Goal: Use online tool/utility: Utilize a website feature to perform a specific function

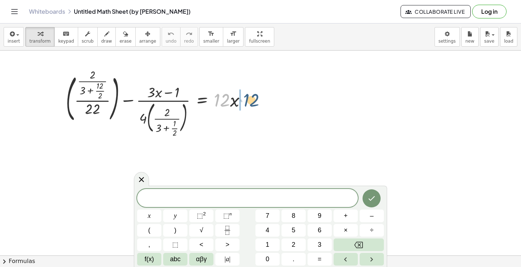
drag, startPoint x: 224, startPoint y: 98, endPoint x: 253, endPoint y: 98, distance: 29.7
click at [253, 98] on div at bounding box center [158, 103] width 193 height 64
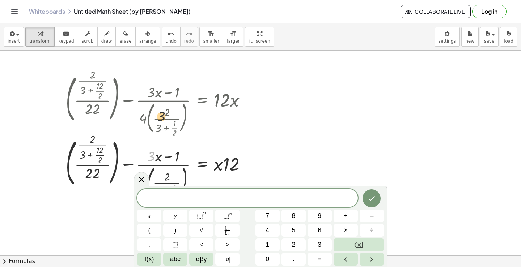
drag, startPoint x: 149, startPoint y: 164, endPoint x: 162, endPoint y: 96, distance: 69.3
click at [164, 94] on div at bounding box center [158, 103] width 193 height 64
click at [246, 104] on div at bounding box center [248, 104] width 8 height 8
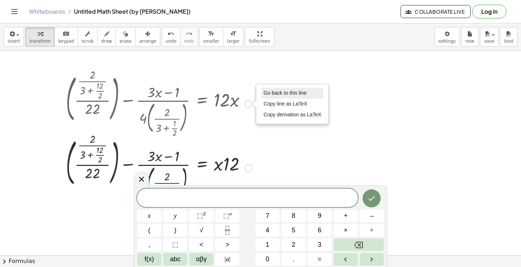
click at [276, 93] on span "Go back to this line" at bounding box center [284, 93] width 43 height 6
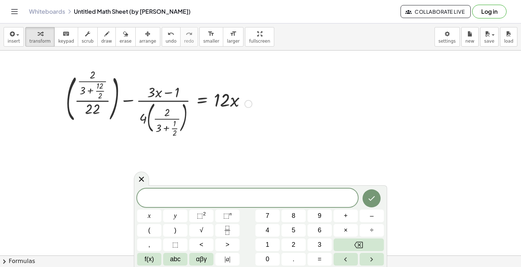
click at [220, 158] on div at bounding box center [260, 256] width 521 height 410
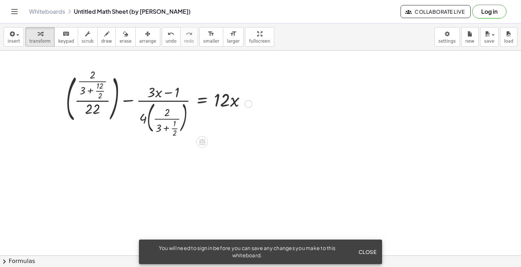
click at [149, 90] on div at bounding box center [158, 103] width 193 height 64
click at [154, 91] on div at bounding box center [158, 103] width 193 height 64
drag, startPoint x: 152, startPoint y: 92, endPoint x: 145, endPoint y: 94, distance: 7.1
click at [145, 94] on div at bounding box center [158, 103] width 193 height 64
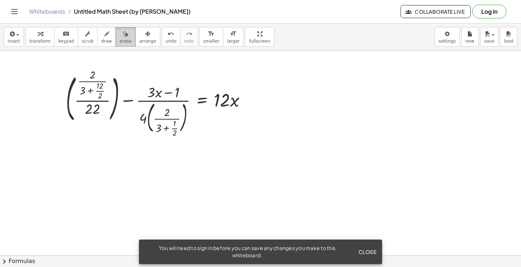
click at [119, 41] on span "erase" at bounding box center [125, 41] width 12 height 5
click at [153, 97] on div at bounding box center [260, 256] width 521 height 410
drag, startPoint x: 153, startPoint y: 97, endPoint x: 155, endPoint y: 91, distance: 6.5
click at [155, 91] on div at bounding box center [260, 256] width 521 height 410
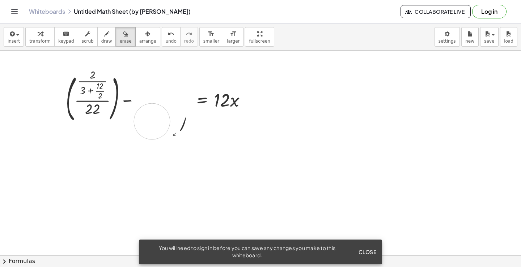
drag, startPoint x: 148, startPoint y: 93, endPoint x: 155, endPoint y: 114, distance: 22.5
click at [153, 119] on div at bounding box center [260, 256] width 521 height 410
click at [151, 95] on div at bounding box center [260, 256] width 521 height 410
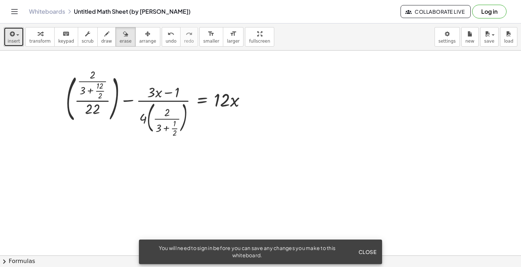
click at [20, 42] on button "insert" at bounding box center [14, 37] width 20 height 20
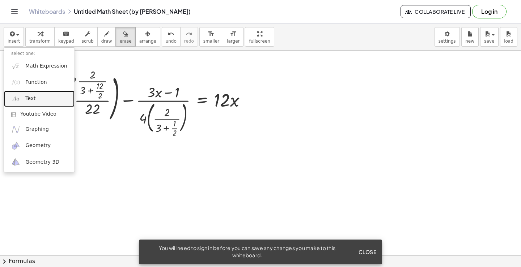
click at [35, 101] on link "Text" at bounding box center [39, 99] width 71 height 16
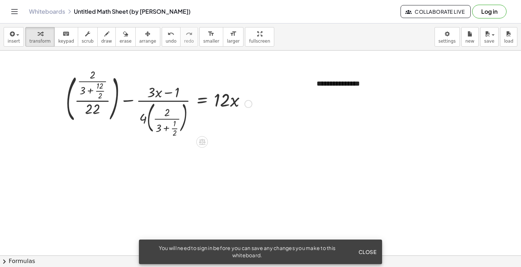
click at [164, 92] on div at bounding box center [158, 103] width 193 height 64
click at [155, 94] on div at bounding box center [158, 103] width 193 height 64
click at [354, 87] on div "**********" at bounding box center [363, 83] width 109 height 25
drag, startPoint x: 359, startPoint y: 86, endPoint x: 315, endPoint y: 85, distance: 44.2
click at [315, 85] on div "**********" at bounding box center [363, 83] width 109 height 25
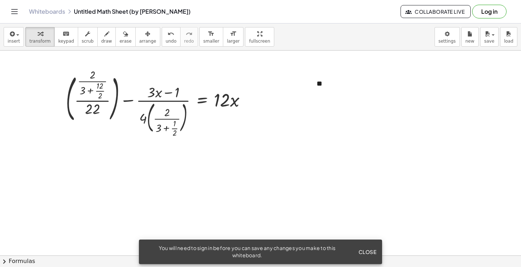
click at [336, 149] on div at bounding box center [260, 256] width 521 height 410
click at [152, 86] on div at bounding box center [158, 103] width 193 height 64
drag, startPoint x: 152, startPoint y: 93, endPoint x: 139, endPoint y: 83, distance: 16.7
click at [139, 83] on div at bounding box center [158, 103] width 193 height 64
click at [197, 140] on div at bounding box center [203, 142] width 12 height 12
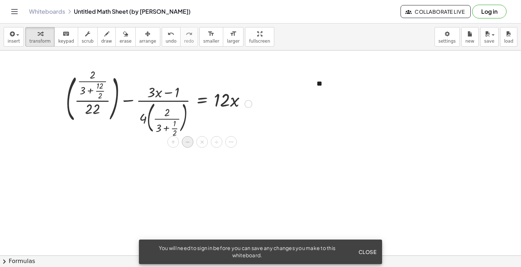
click at [191, 145] on div "−" at bounding box center [188, 142] width 12 height 12
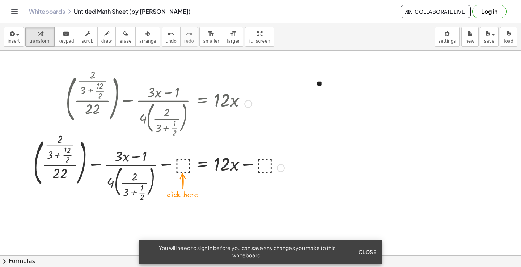
click at [187, 165] on div at bounding box center [159, 168] width 258 height 64
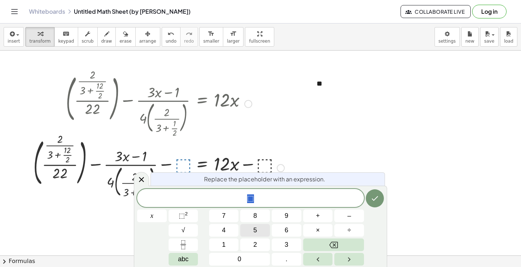
click at [251, 230] on button "5" at bounding box center [255, 230] width 30 height 13
click at [374, 199] on icon "Done" at bounding box center [375, 198] width 9 height 9
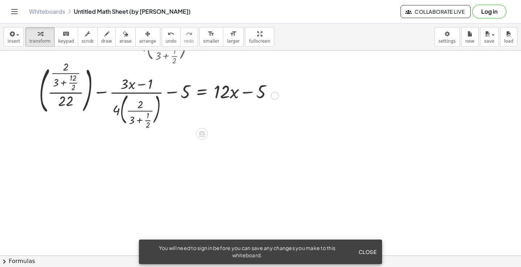
scroll to position [48, 0]
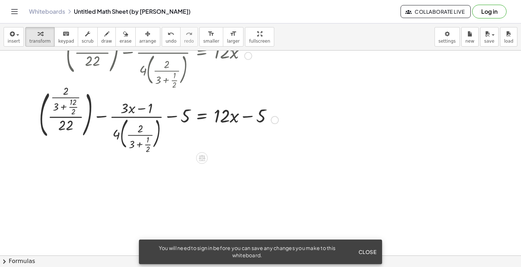
click at [319, 178] on div at bounding box center [260, 208] width 521 height 410
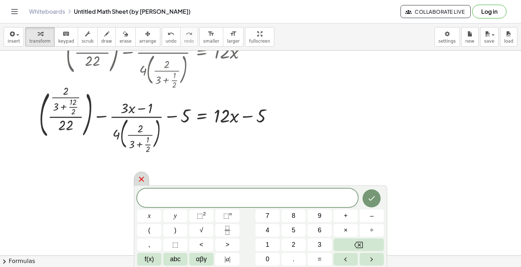
click at [140, 179] on icon at bounding box center [141, 179] width 5 height 5
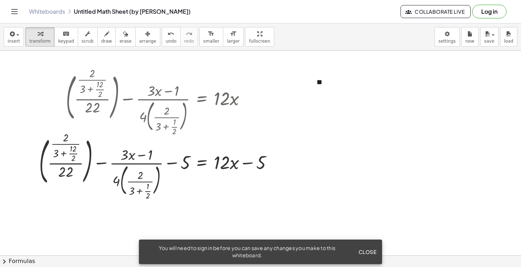
scroll to position [0, 0]
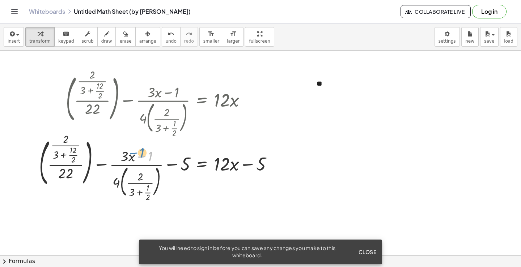
drag, startPoint x: 155, startPoint y: 160, endPoint x: 147, endPoint y: 157, distance: 9.3
click at [147, 157] on div at bounding box center [158, 168] width 247 height 64
drag, startPoint x: 147, startPoint y: 157, endPoint x: 167, endPoint y: 149, distance: 22.0
click at [167, 149] on div at bounding box center [158, 168] width 247 height 64
click at [152, 158] on div at bounding box center [158, 168] width 247 height 64
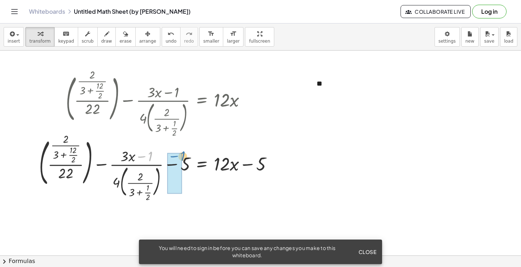
drag, startPoint x: 151, startPoint y: 158, endPoint x: 184, endPoint y: 158, distance: 32.6
click at [184, 158] on div at bounding box center [158, 168] width 247 height 64
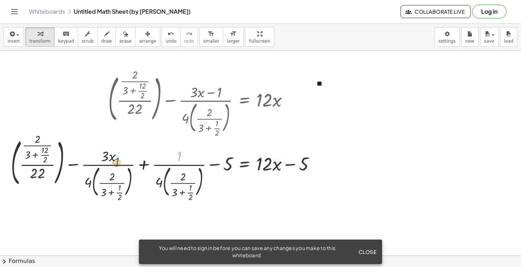
drag, startPoint x: 181, startPoint y: 159, endPoint x: 120, endPoint y: 165, distance: 61.5
click at [120, 165] on div at bounding box center [165, 168] width 317 height 64
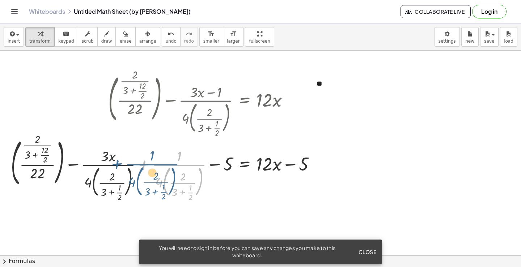
drag, startPoint x: 180, startPoint y: 170, endPoint x: 151, endPoint y: 169, distance: 28.3
click at [151, 169] on div at bounding box center [165, 168] width 317 height 64
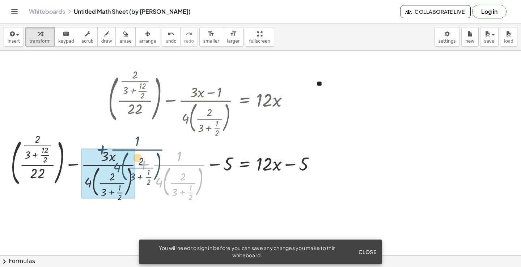
drag, startPoint x: 173, startPoint y: 173, endPoint x: 131, endPoint y: 157, distance: 45.6
